Goal: Task Accomplishment & Management: Use online tool/utility

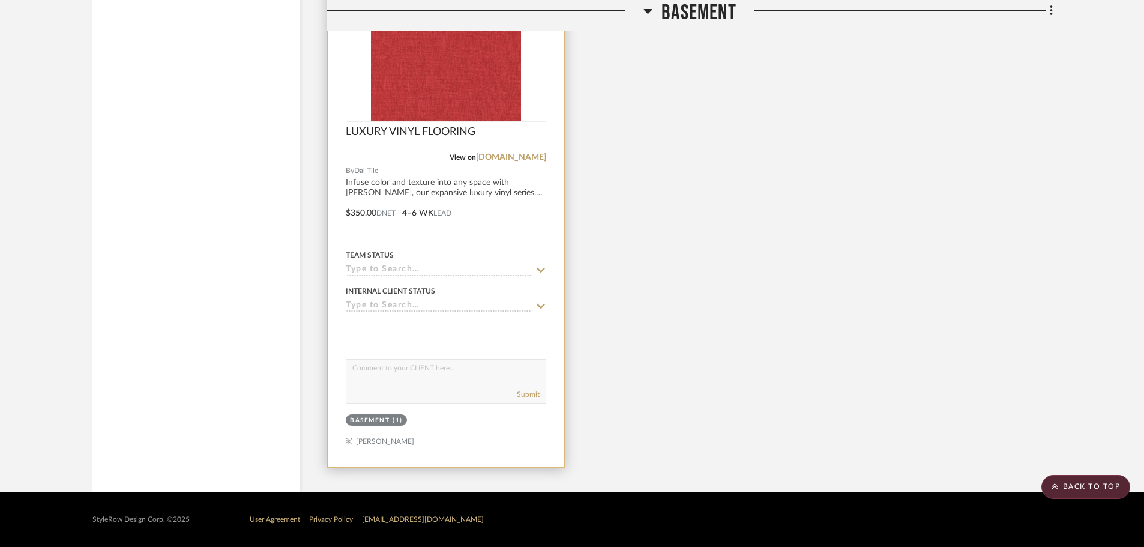
click at [412, 87] on img "0" at bounding box center [446, 46] width 150 height 150
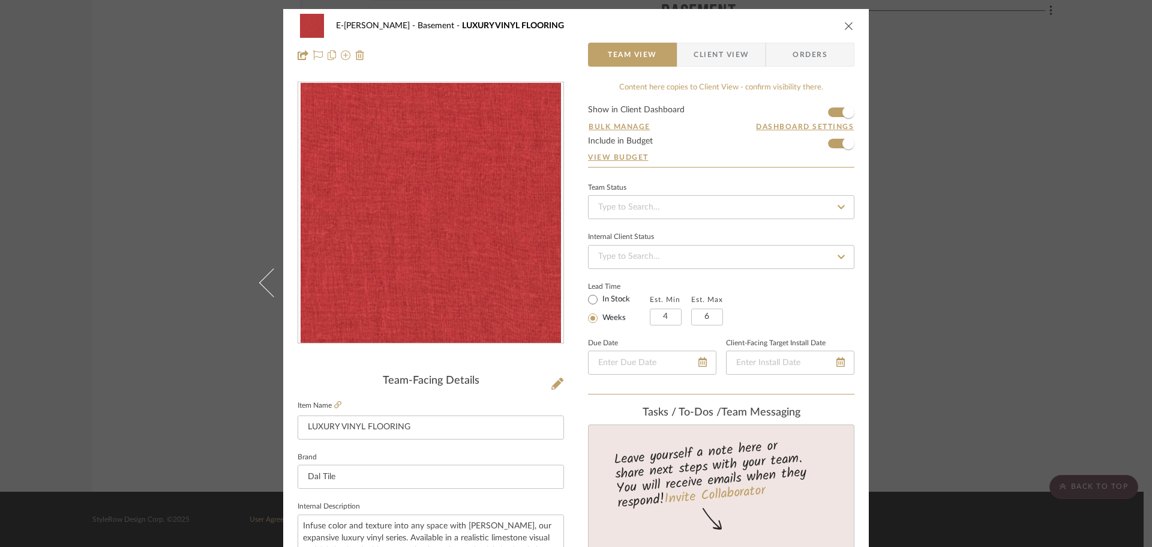
click at [1046, 187] on div "E-[PERSON_NAME] Basement LUXURY VINYL FLOORING Team View Client View Orders Tea…" at bounding box center [576, 273] width 1152 height 547
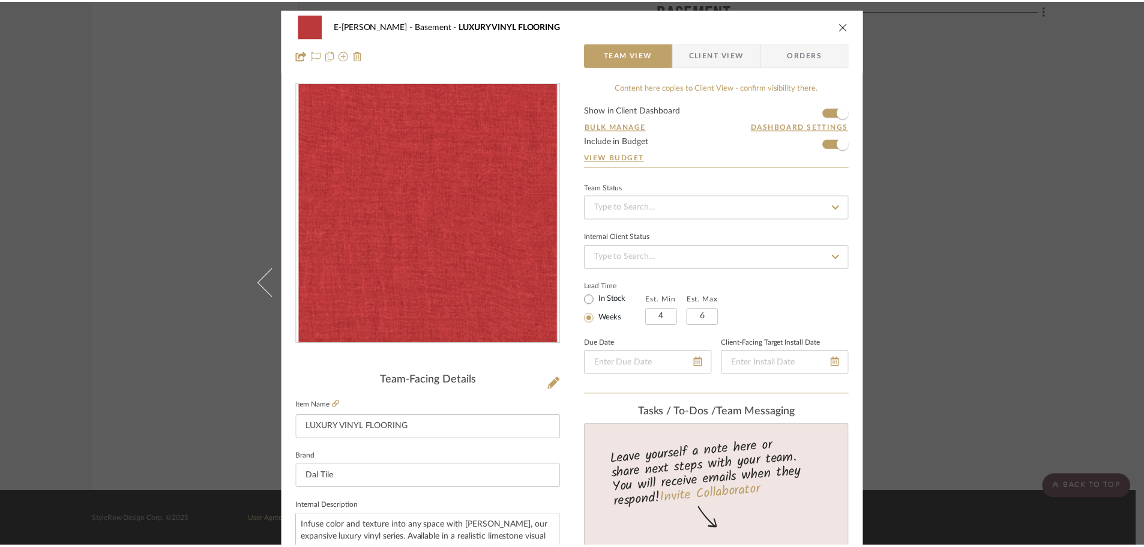
scroll to position [3737, 0]
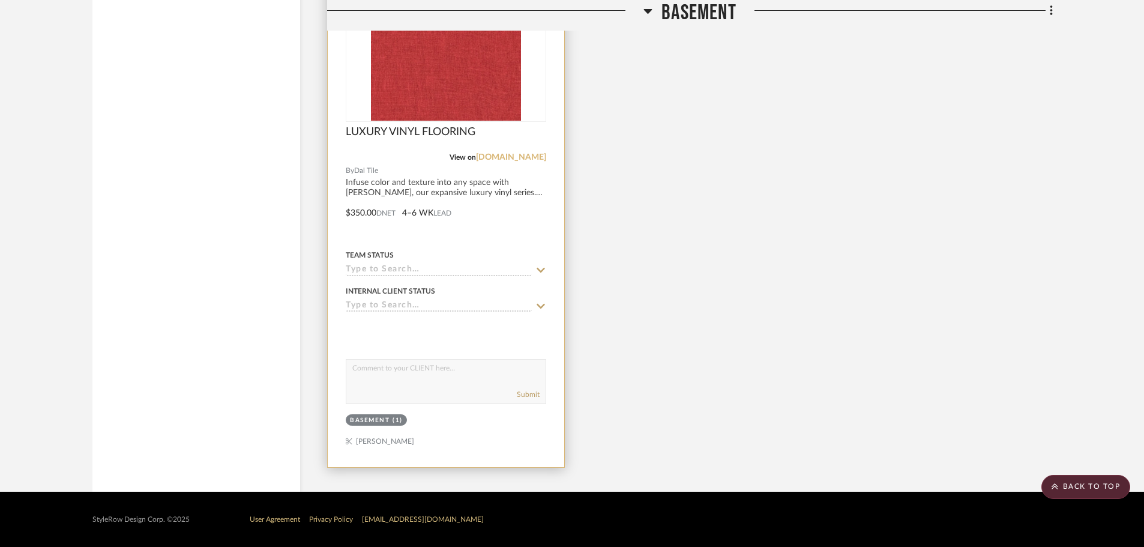
click at [515, 157] on link "[DOMAIN_NAME]" at bounding box center [511, 157] width 70 height 8
click at [437, 97] on img "0" at bounding box center [446, 46] width 150 height 150
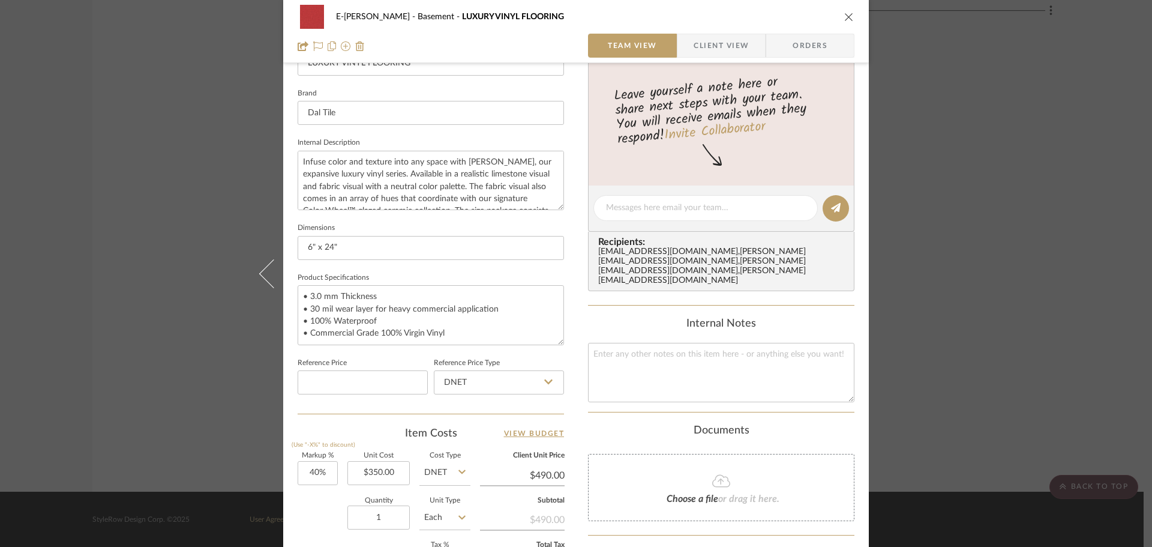
scroll to position [420, 0]
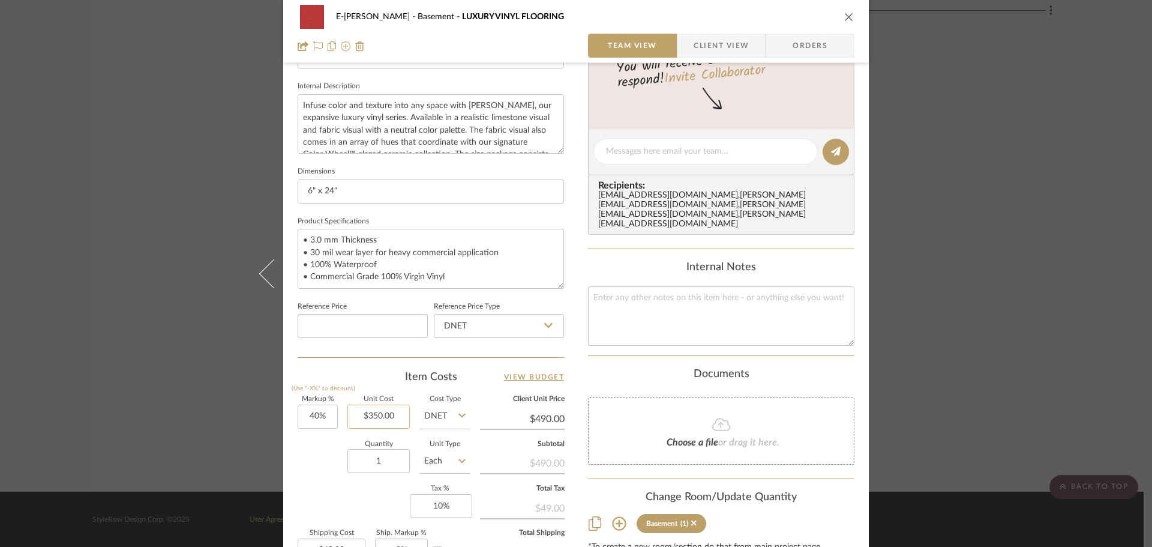
type input "350.00"
type input "$0.00"
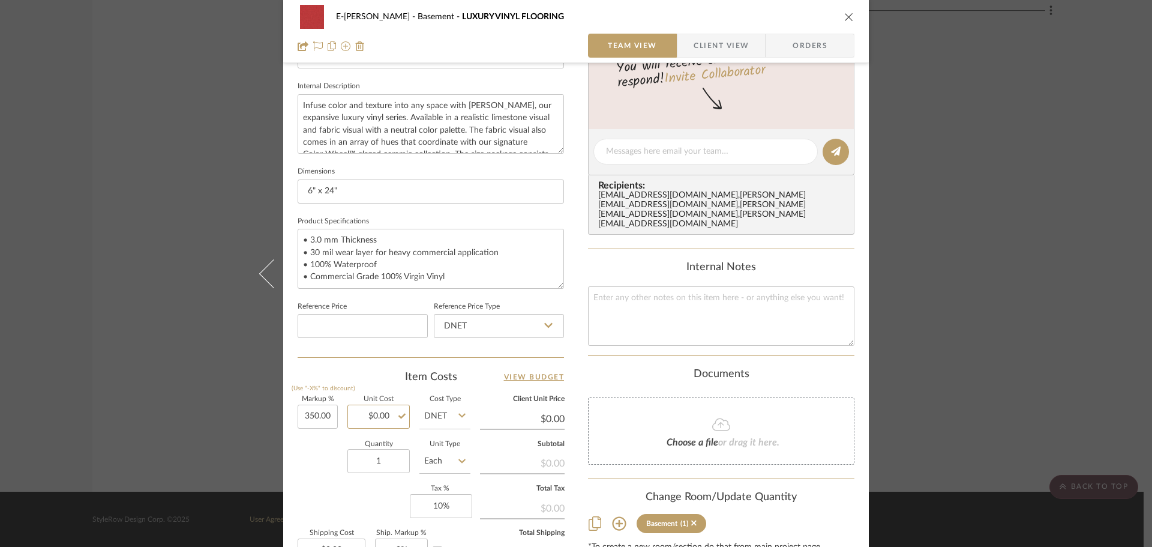
type input "40%"
type input "$720.00"
click at [929, 376] on div "E-[PERSON_NAME] Basement LUXURY VINYL FLOORING Team View Client View Orders Tea…" at bounding box center [576, 273] width 1152 height 547
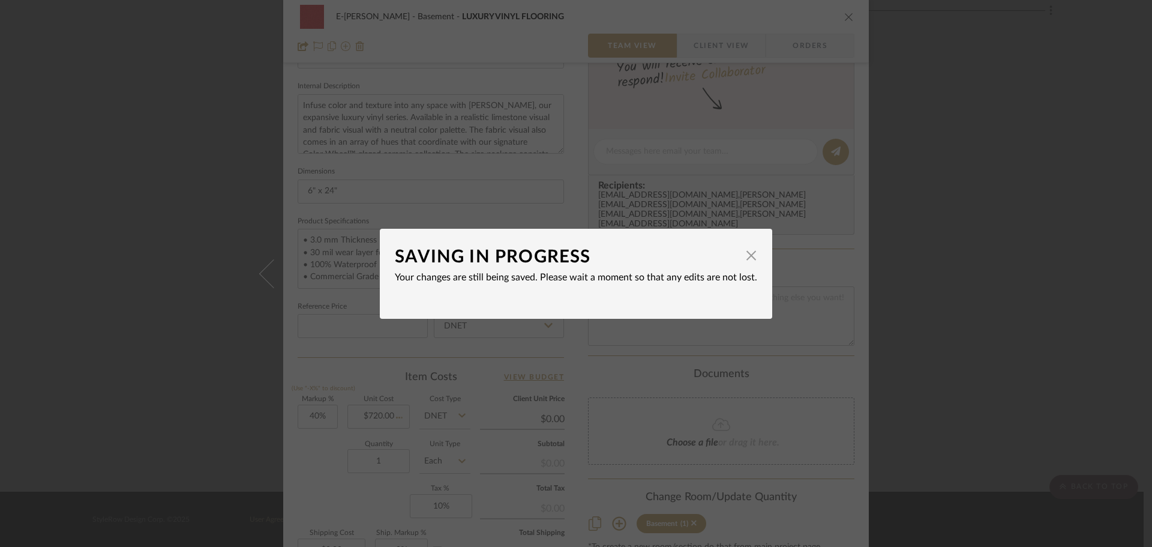
type input "$1,008.00"
type input "$100.80"
click at [750, 254] on span "button" at bounding box center [751, 256] width 24 height 24
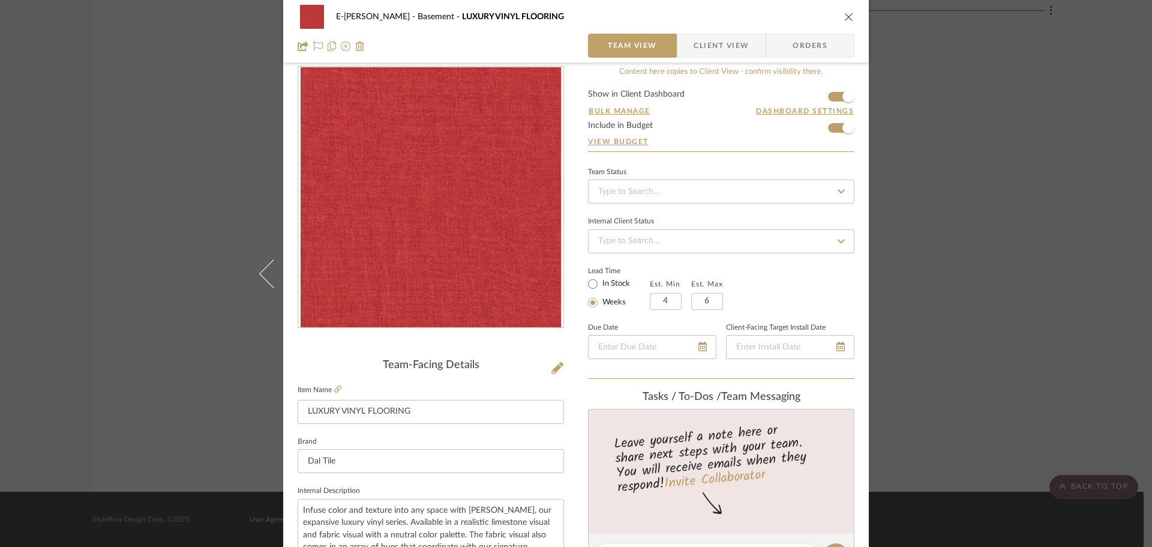
scroll to position [0, 0]
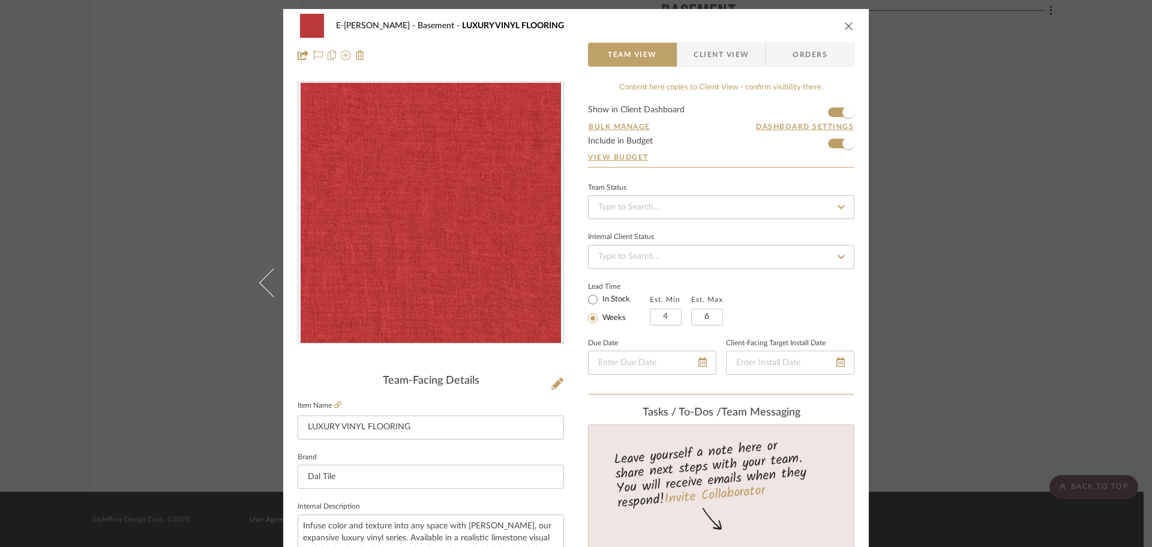
click at [845, 30] on icon "close" at bounding box center [849, 26] width 10 height 10
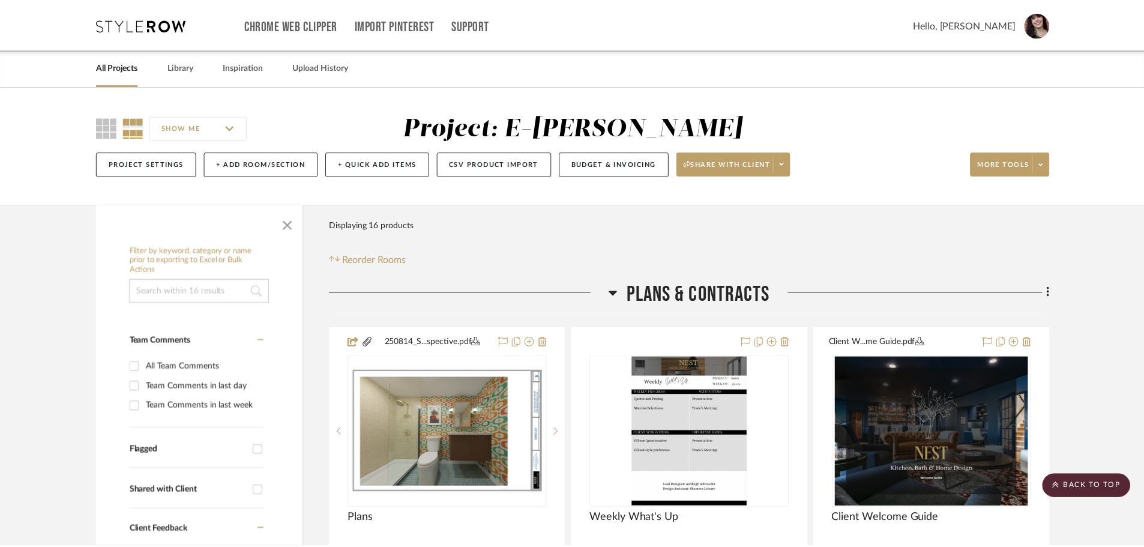
scroll to position [3737, 0]
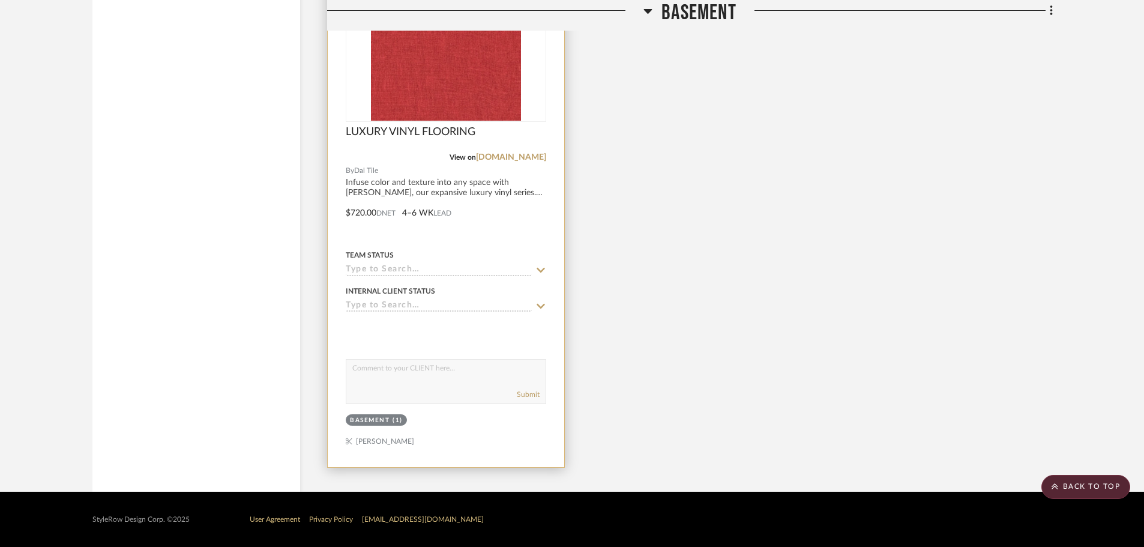
click at [460, 99] on img "0" at bounding box center [446, 46] width 150 height 150
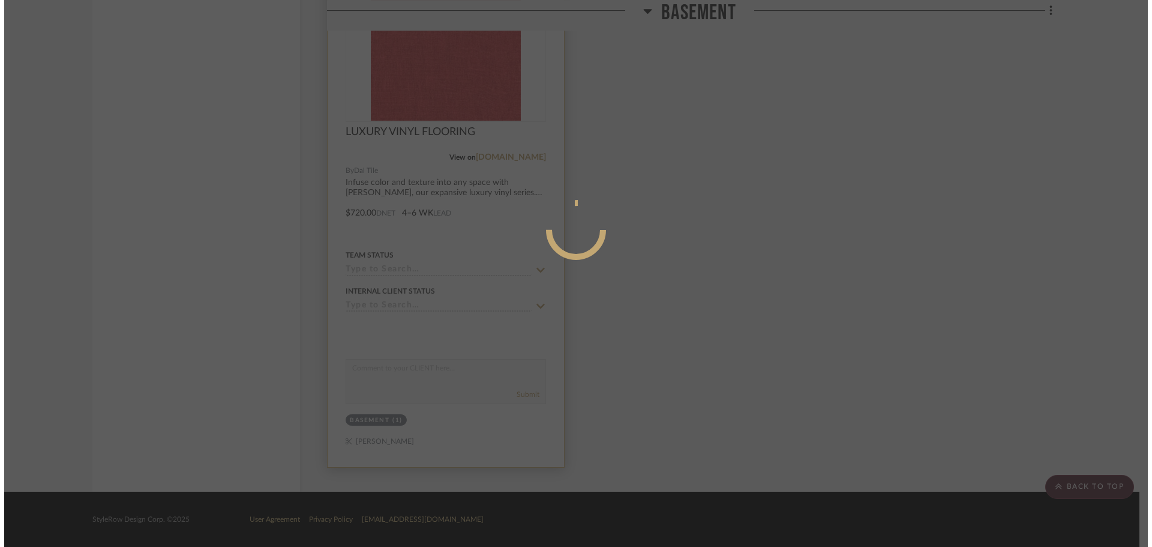
scroll to position [0, 0]
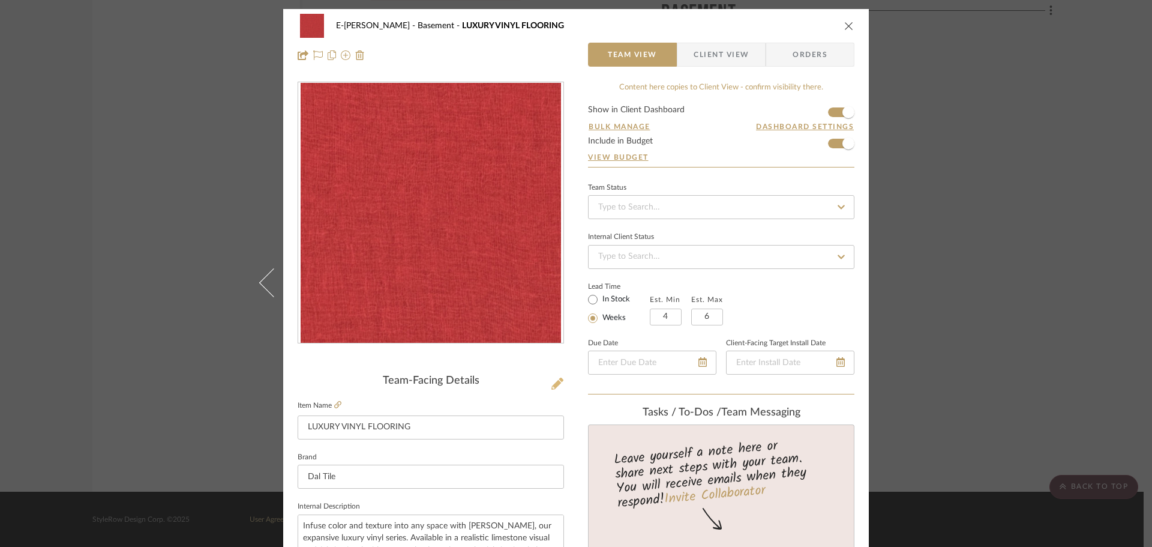
click at [551, 380] on icon at bounding box center [557, 383] width 12 height 12
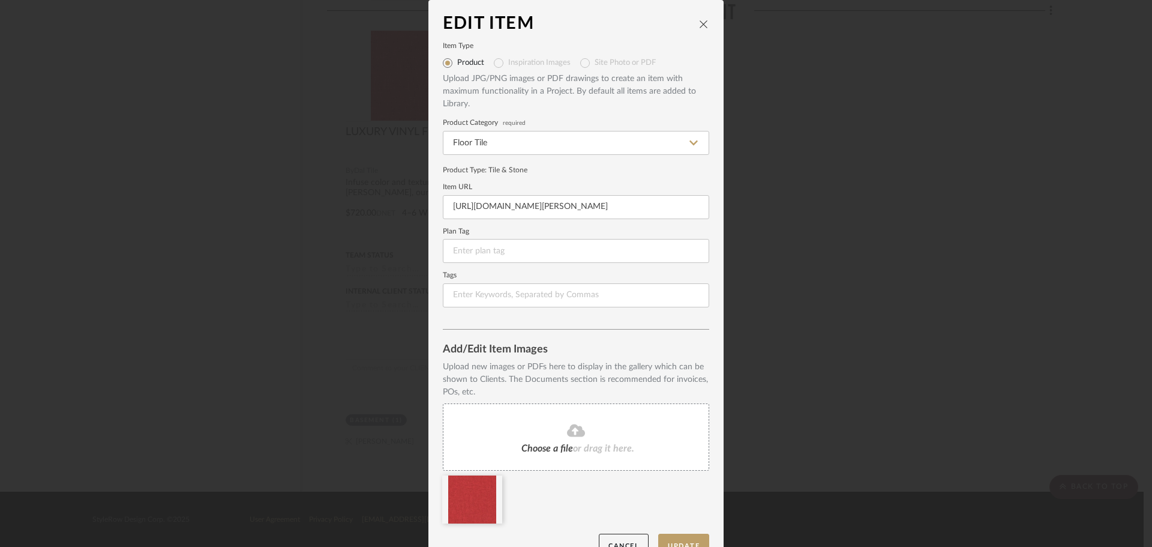
click at [540, 443] on span "Choose a file" at bounding box center [547, 448] width 52 height 10
click at [489, 483] on icon at bounding box center [493, 483] width 8 height 10
click at [681, 542] on button "Update" at bounding box center [683, 545] width 51 height 25
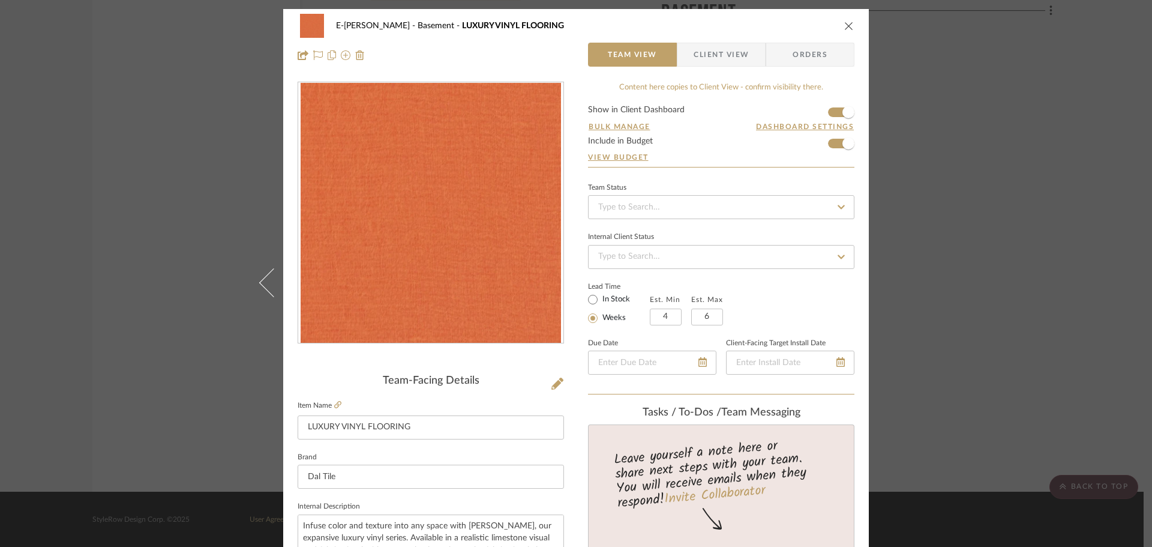
click at [844, 25] on icon "close" at bounding box center [849, 26] width 10 height 10
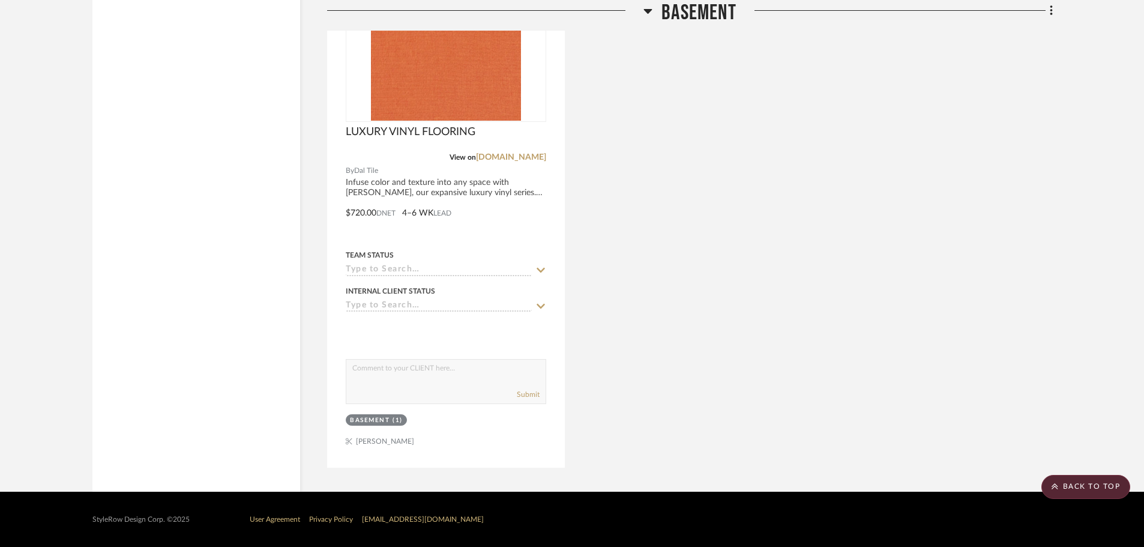
click at [842, 275] on div "LUXURY VINYL FLOORING View on [DOMAIN_NAME] By Dal Tile Infuse color and textur…" at bounding box center [689, 204] width 725 height 526
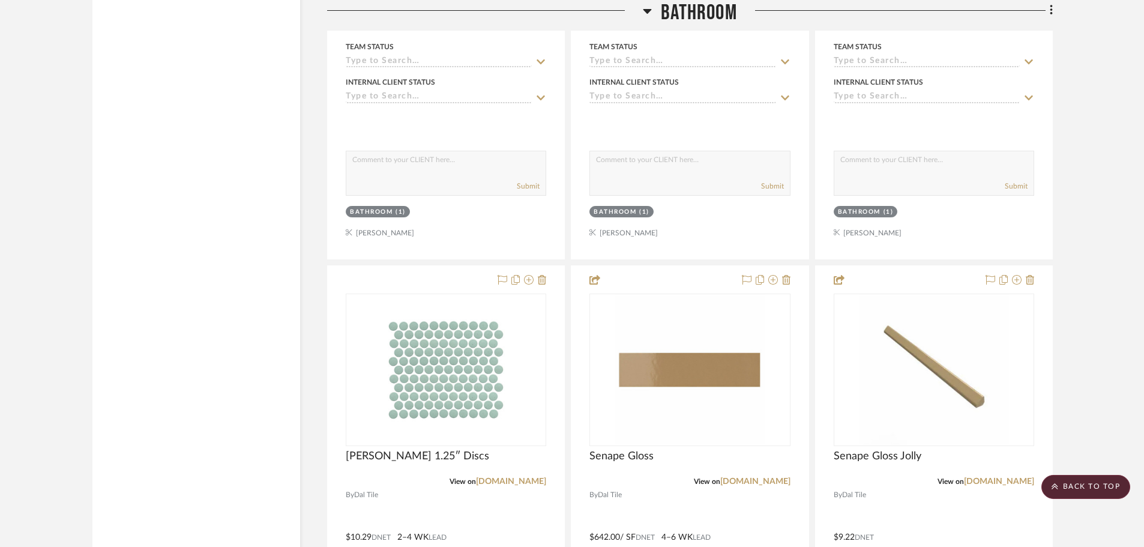
scroll to position [2297, 0]
